Goal: Information Seeking & Learning: Learn about a topic

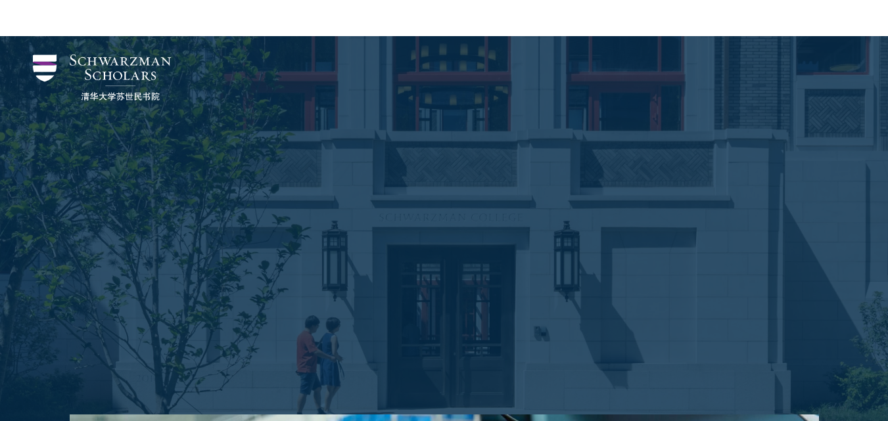
select select "English"
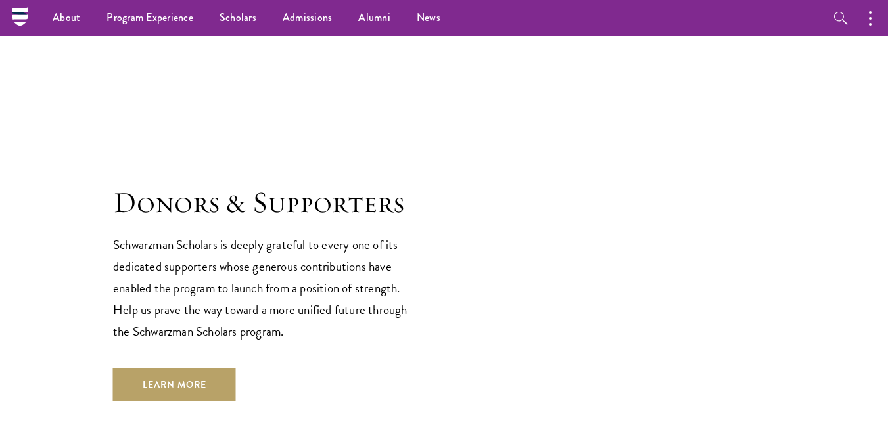
scroll to position [3571, 0]
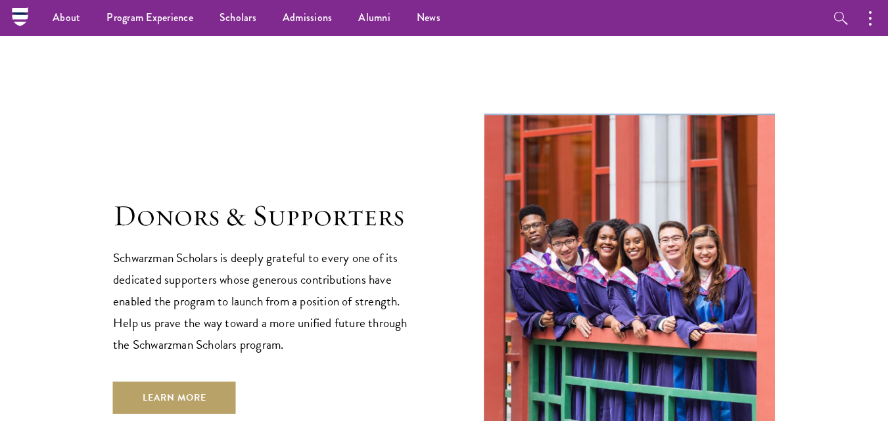
click at [498, 113] on img at bounding box center [630, 307] width 292 height 389
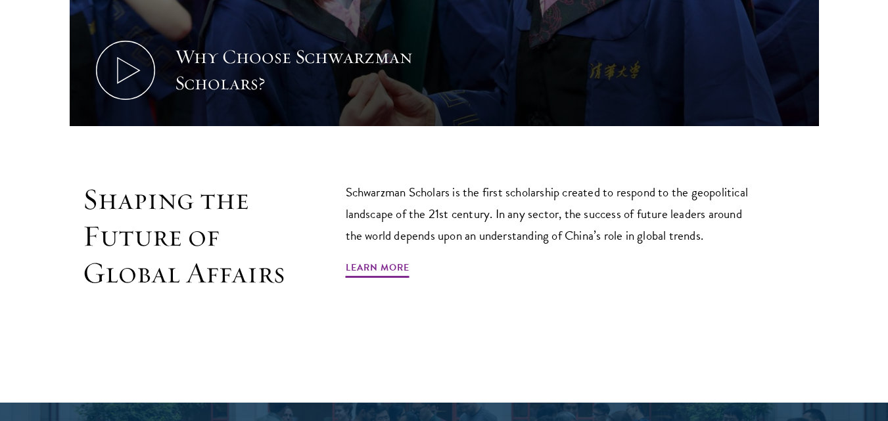
scroll to position [726, 0]
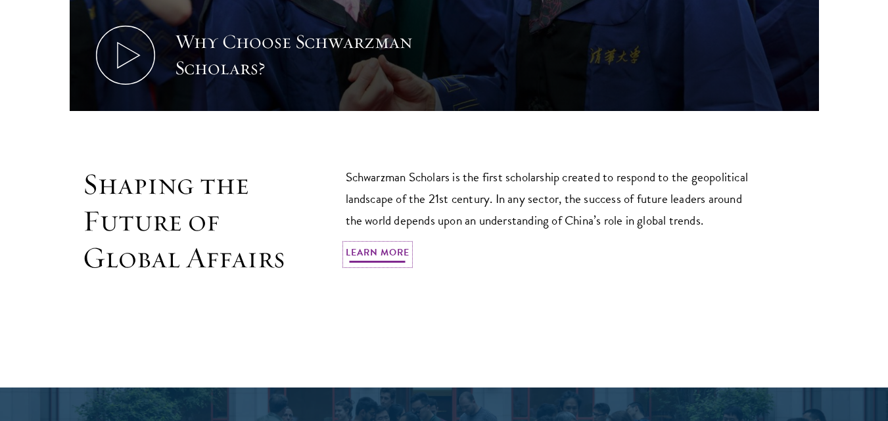
click at [372, 244] on link "Learn More" at bounding box center [378, 254] width 64 height 20
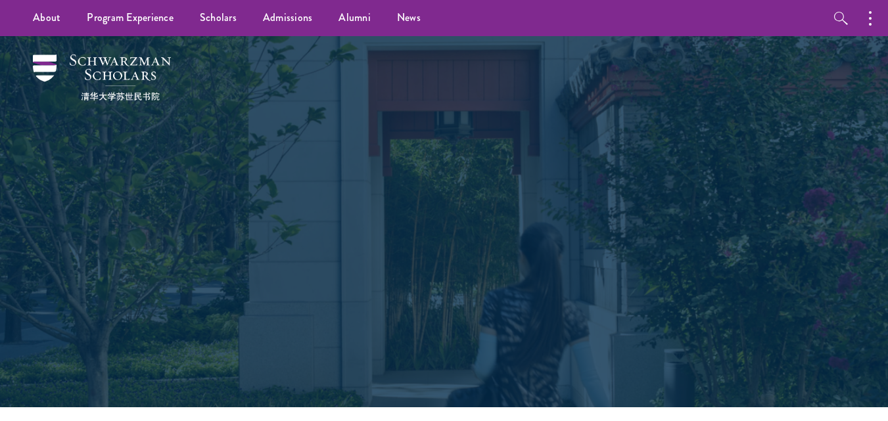
select select "English"
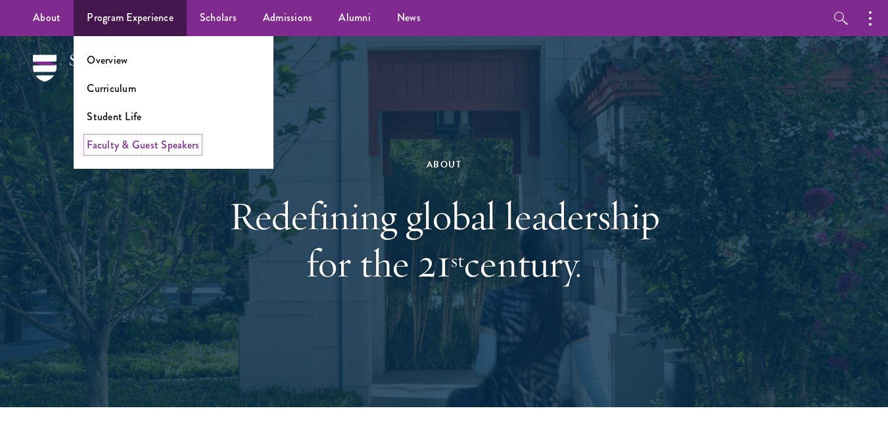
click at [134, 143] on link "Faculty & Guest Speakers" at bounding box center [143, 144] width 112 height 15
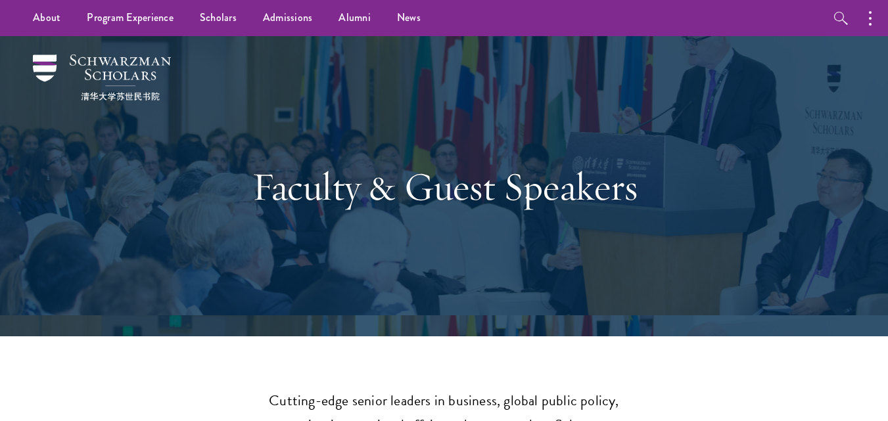
select select "English"
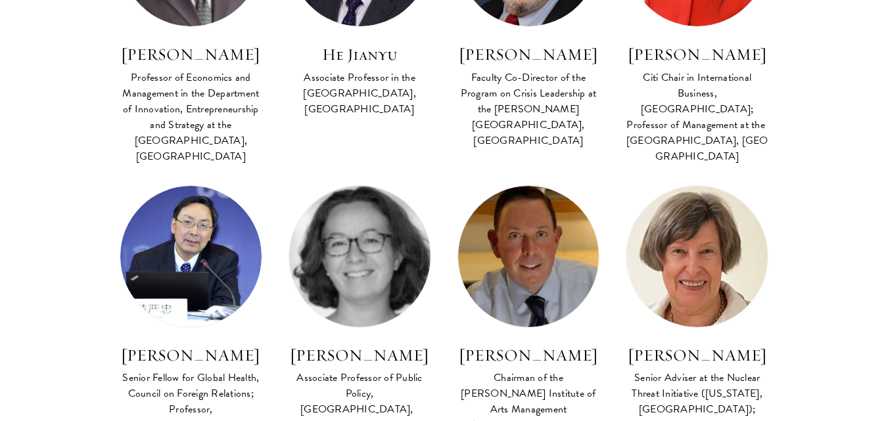
scroll to position [1769, 0]
